Goal: Information Seeking & Learning: Learn about a topic

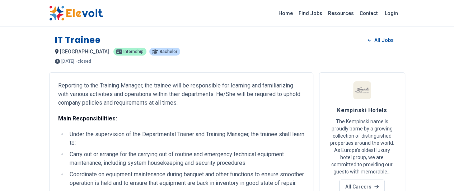
click at [123, 51] on span "internship" at bounding box center [133, 52] width 20 height 4
click at [116, 52] on icon at bounding box center [119, 52] width 6 height 4
click at [116, 53] on icon at bounding box center [119, 51] width 6 height 5
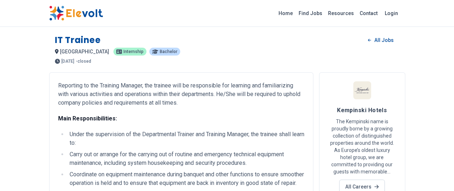
click at [113, 51] on p "internship" at bounding box center [129, 52] width 33 height 8
click at [116, 51] on icon at bounding box center [119, 51] width 6 height 5
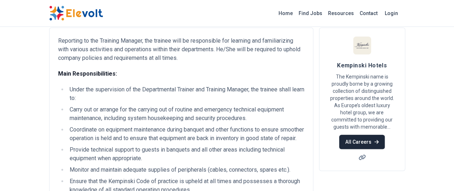
scroll to position [45, 0]
click at [385, 135] on link "All Careers" at bounding box center [362, 142] width 46 height 14
